Goal: Navigation & Orientation: Understand site structure

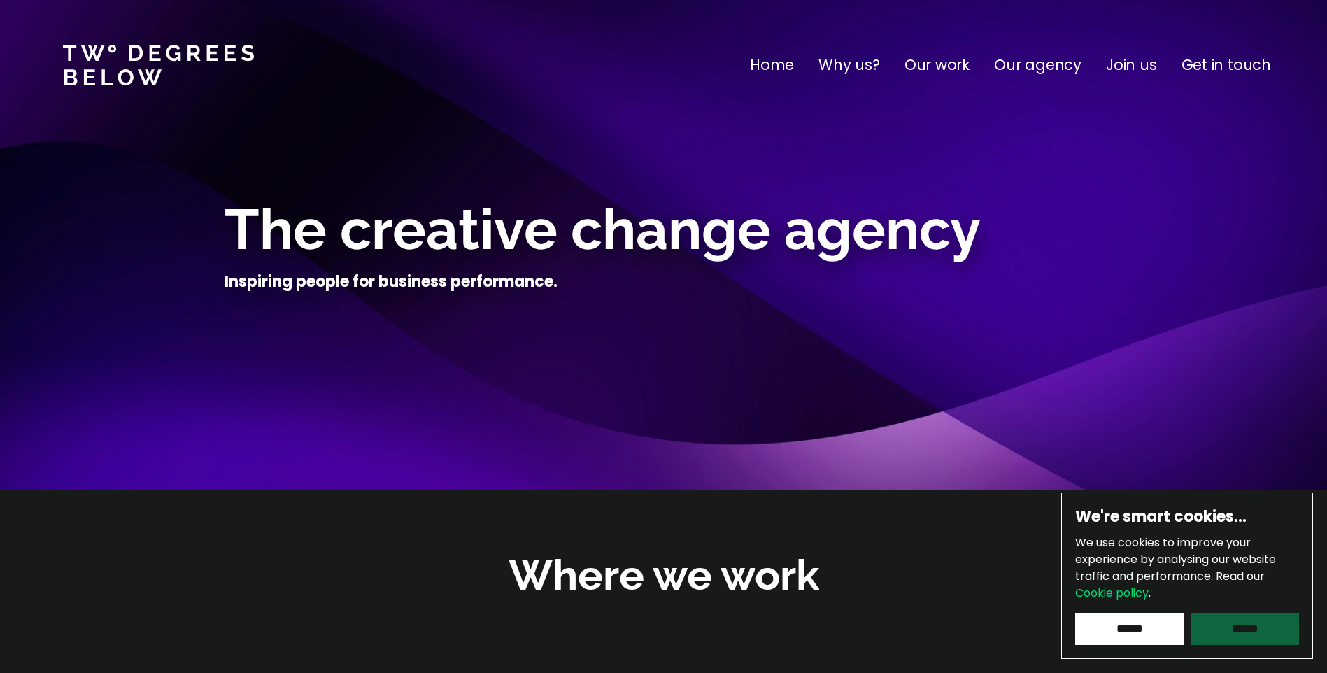
click at [1237, 630] on input "******" at bounding box center [1245, 629] width 108 height 32
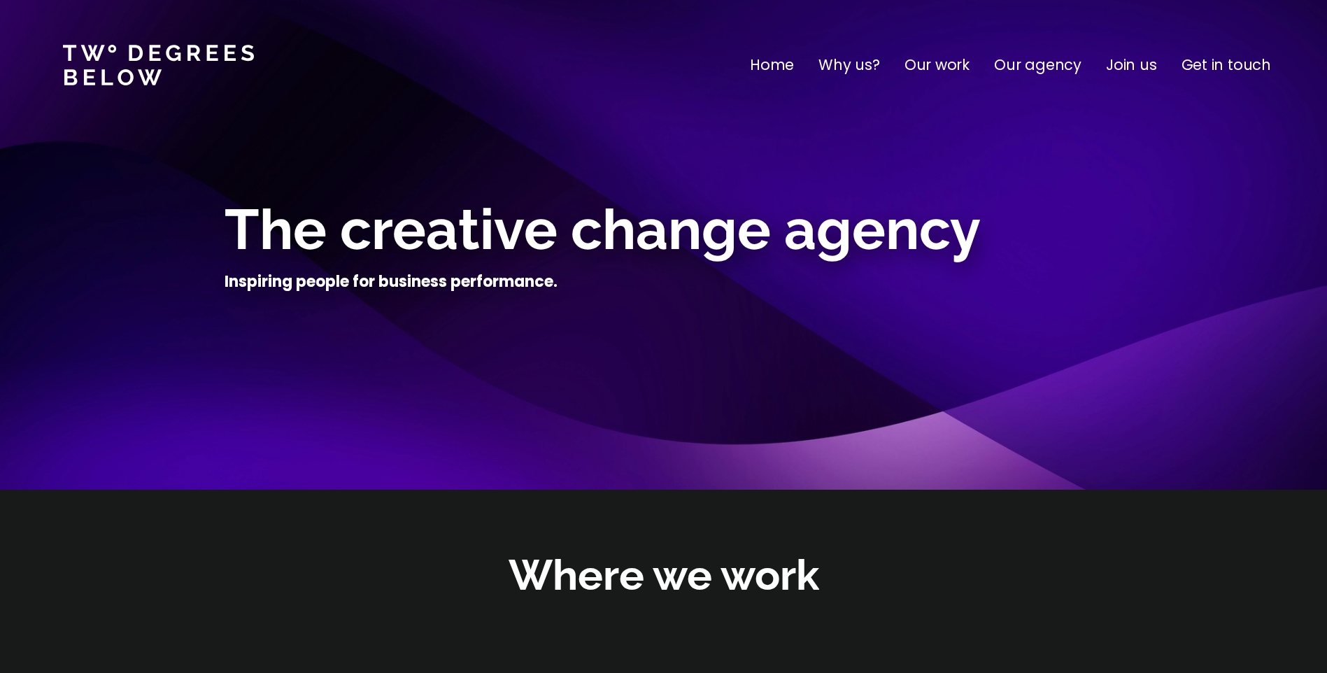
click at [1028, 57] on p "Our agency" at bounding box center [1037, 65] width 87 height 22
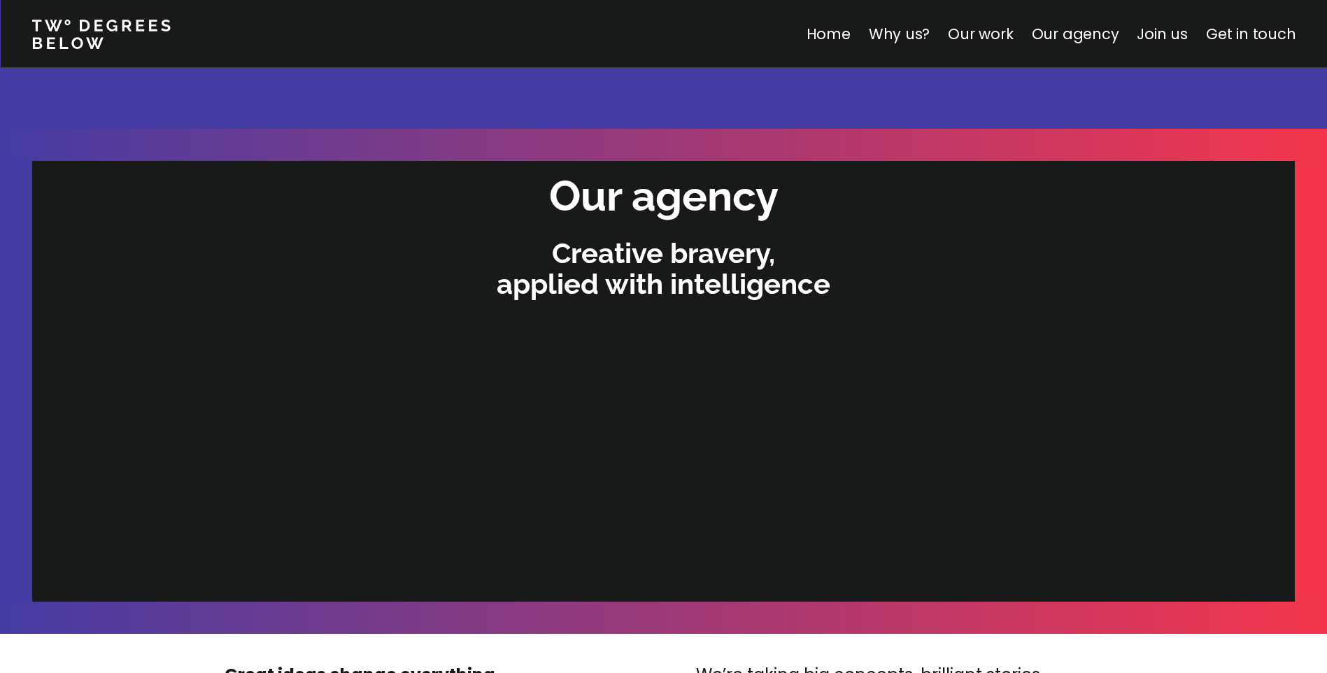
scroll to position [2832, 0]
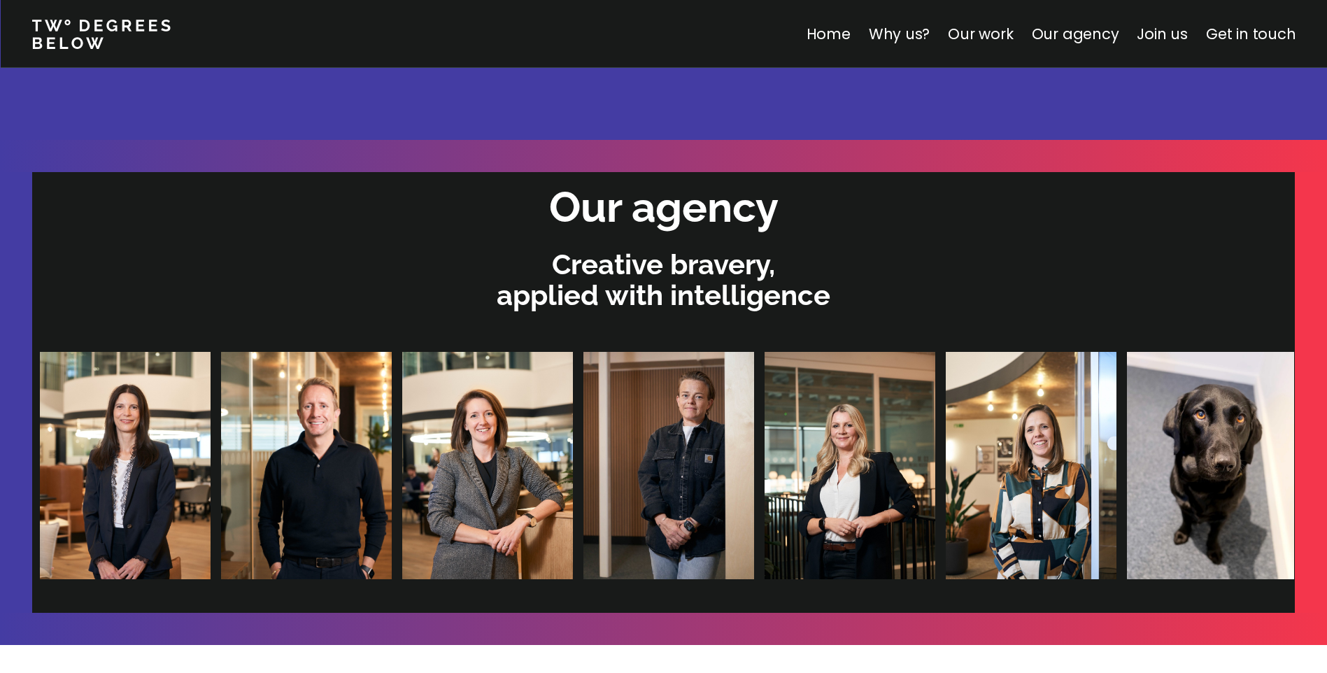
click at [571, 450] on img at bounding box center [656, 465] width 171 height 227
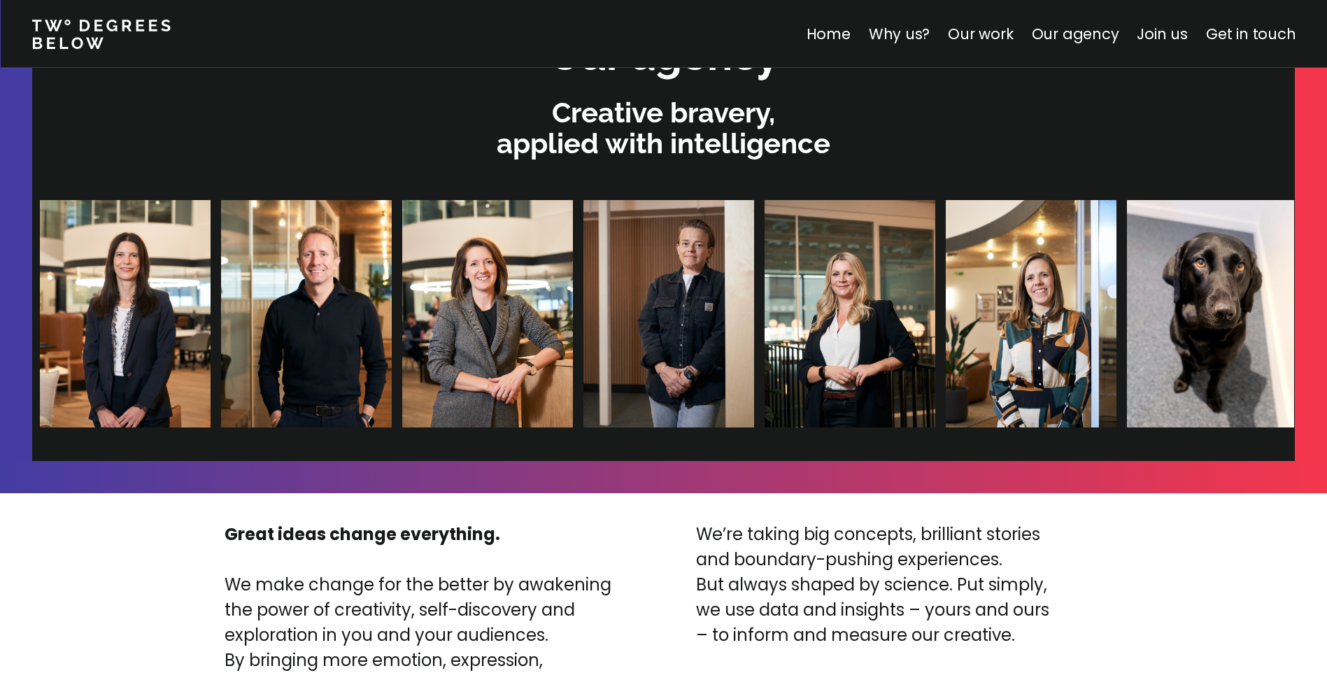
scroll to position [3042, 0]
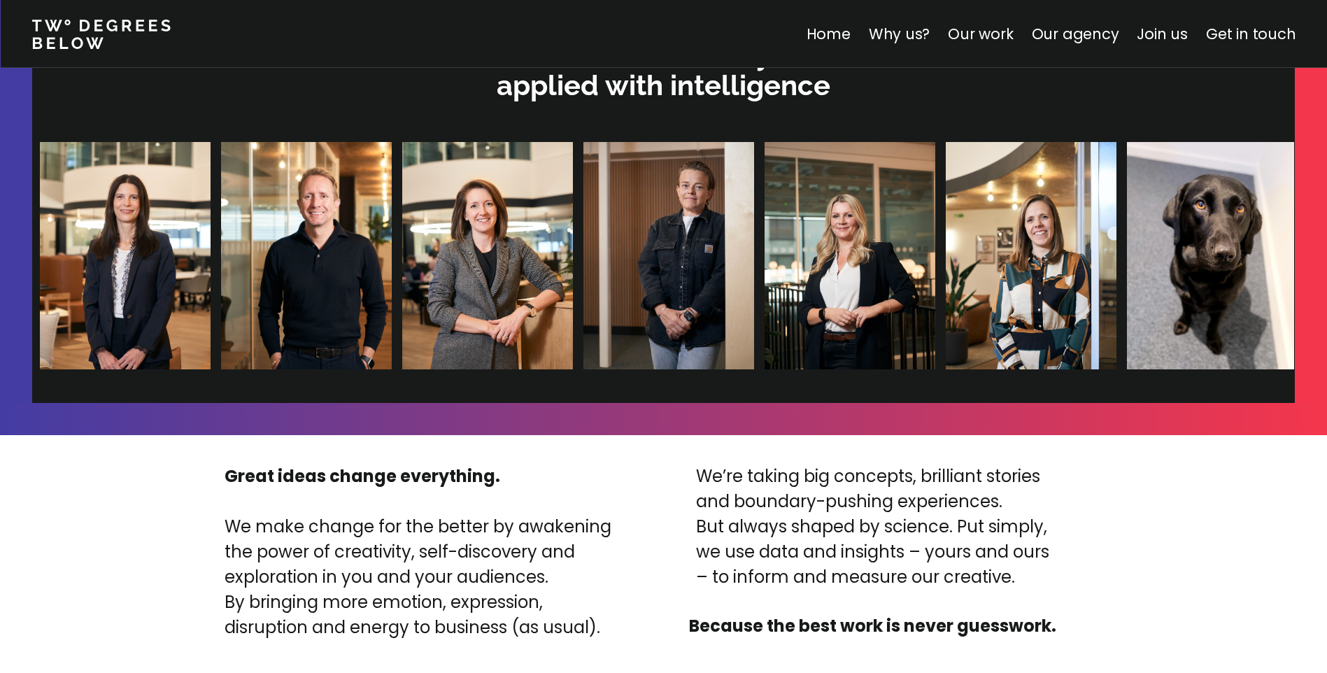
click at [1124, 262] on img at bounding box center [1209, 255] width 171 height 227
click at [1176, 34] on link "Join us" at bounding box center [1162, 34] width 51 height 20
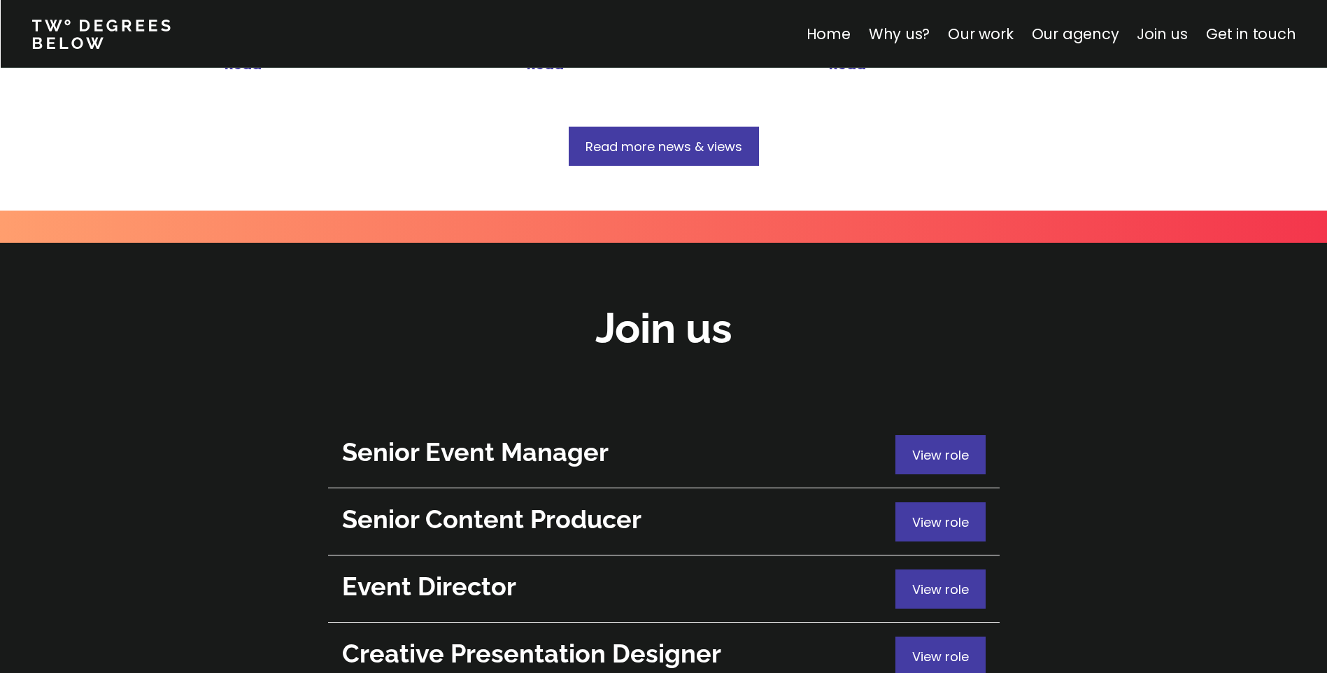
scroll to position [4965, 0]
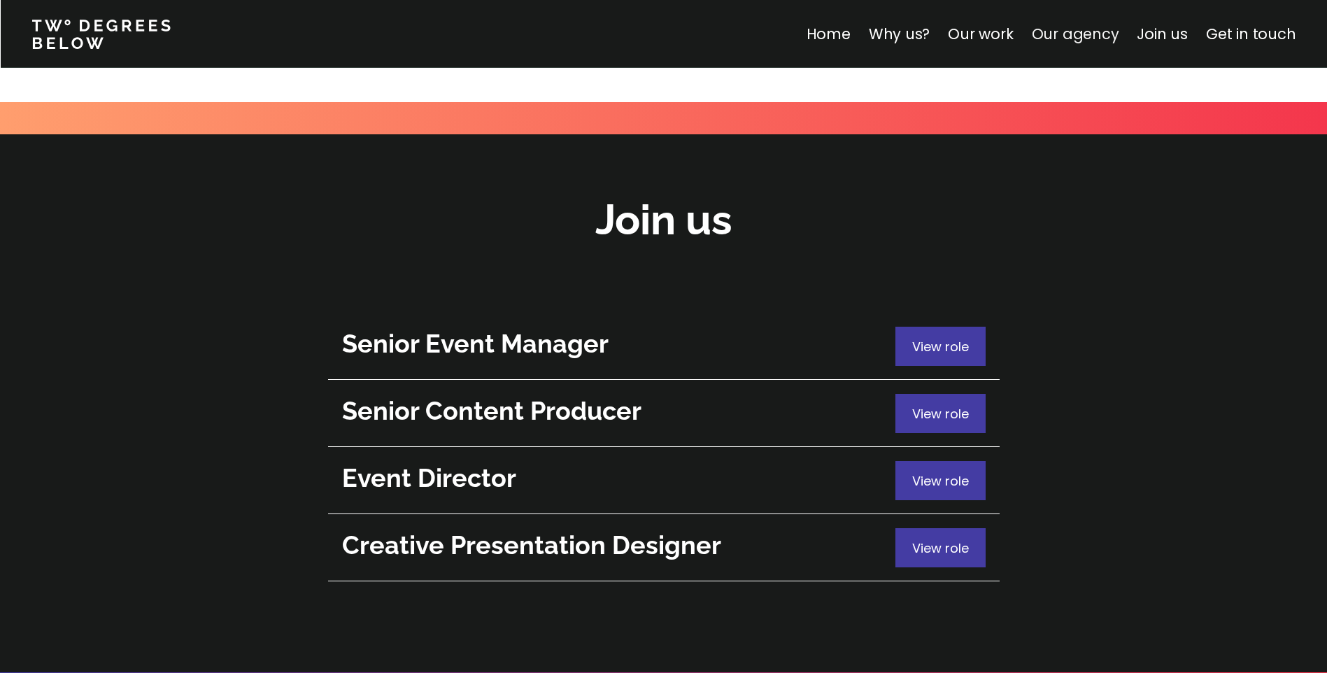
click at [1097, 29] on link "Our agency" at bounding box center [1074, 34] width 87 height 20
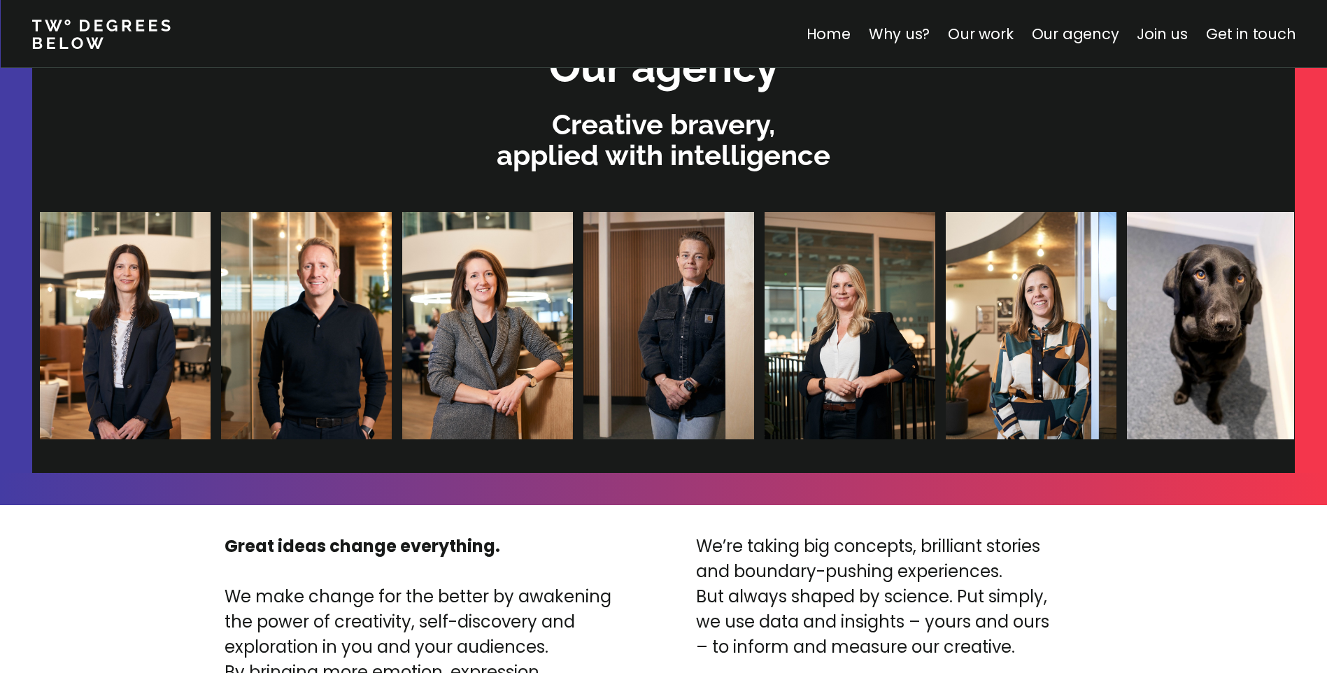
scroll to position [2902, 0]
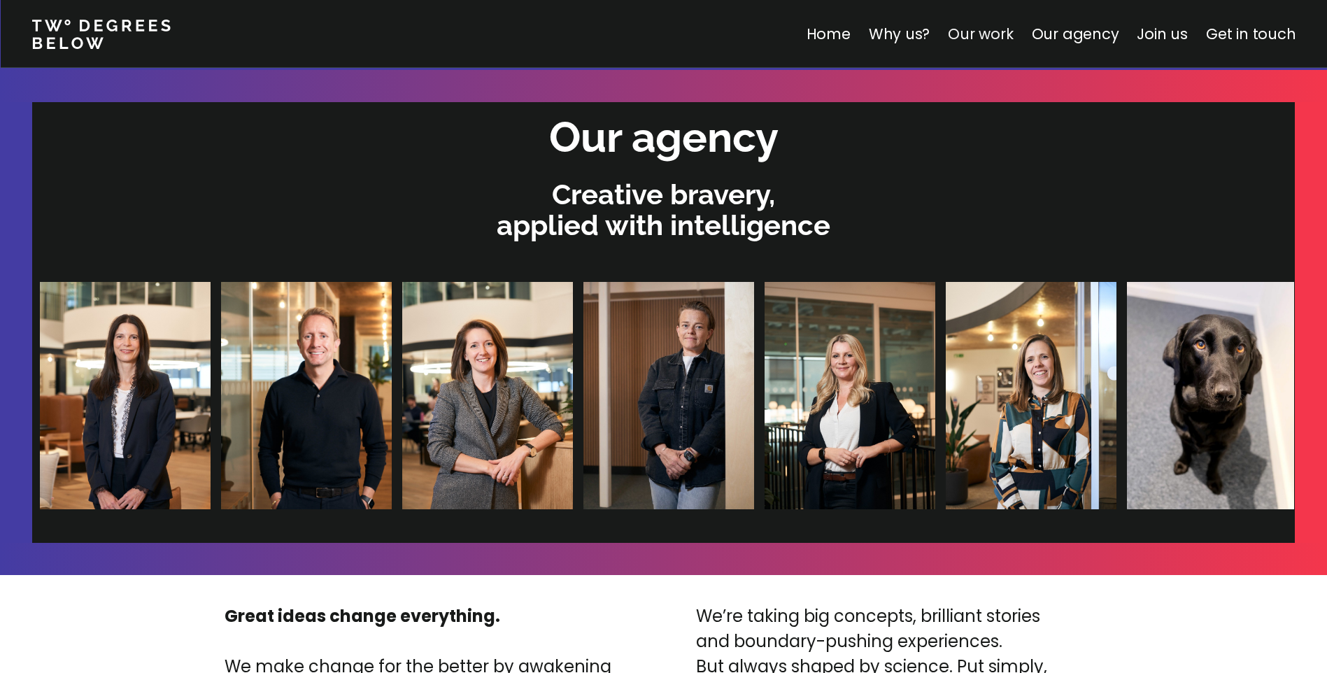
click at [997, 34] on link "Our work" at bounding box center [980, 34] width 65 height 20
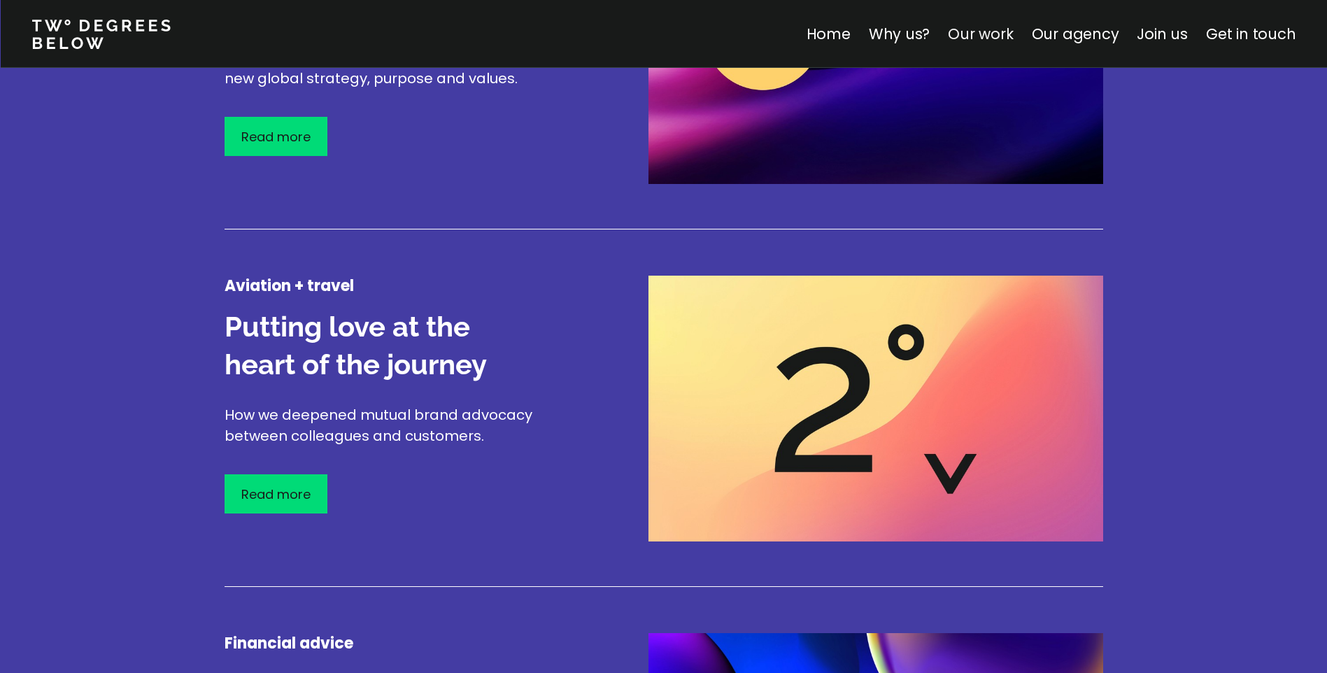
scroll to position [1639, 0]
